Goal: Information Seeking & Learning: Learn about a topic

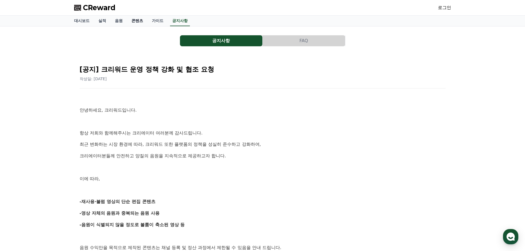
click at [135, 20] on link "콘텐츠" at bounding box center [137, 21] width 20 height 10
click at [147, 22] on link "가이드" at bounding box center [157, 21] width 20 height 10
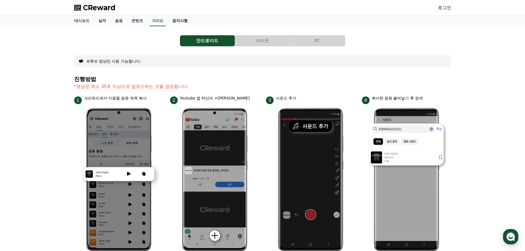
click at [179, 25] on link "공지사항" at bounding box center [180, 21] width 24 height 10
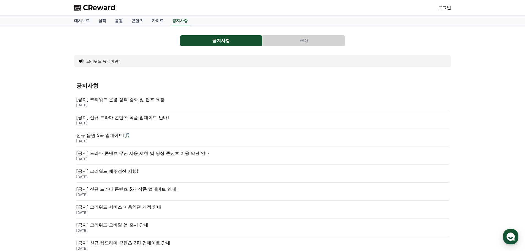
click at [170, 98] on p "[공지] 크리워드 운영 정책 강화 및 협조 요청" at bounding box center [262, 99] width 373 height 7
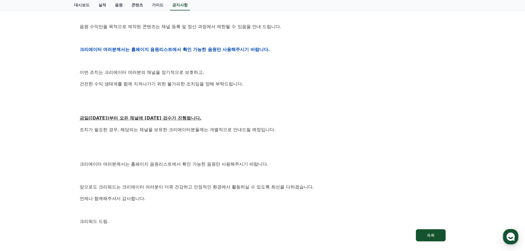
scroll to position [248, 0]
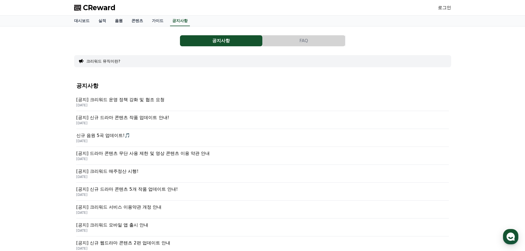
click at [119, 23] on link "음원" at bounding box center [119, 21] width 17 height 10
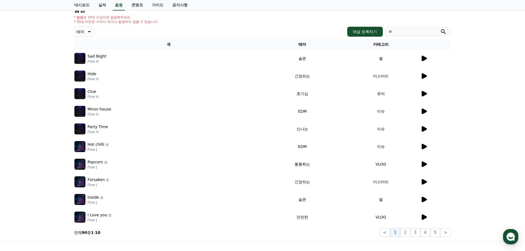
scroll to position [28, 0]
